Goal: Information Seeking & Learning: Learn about a topic

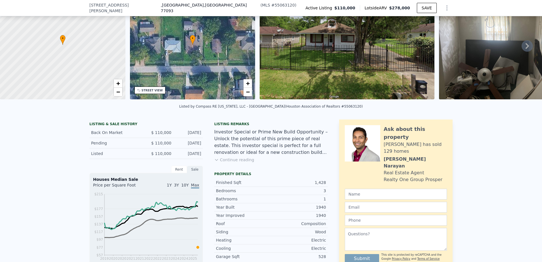
scroll to position [2, 0]
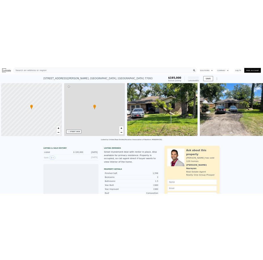
scroll to position [0, 2]
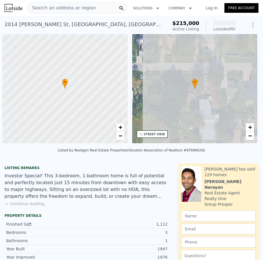
scroll to position [0, 2]
